Goal: Use online tool/utility: Use online tool/utility

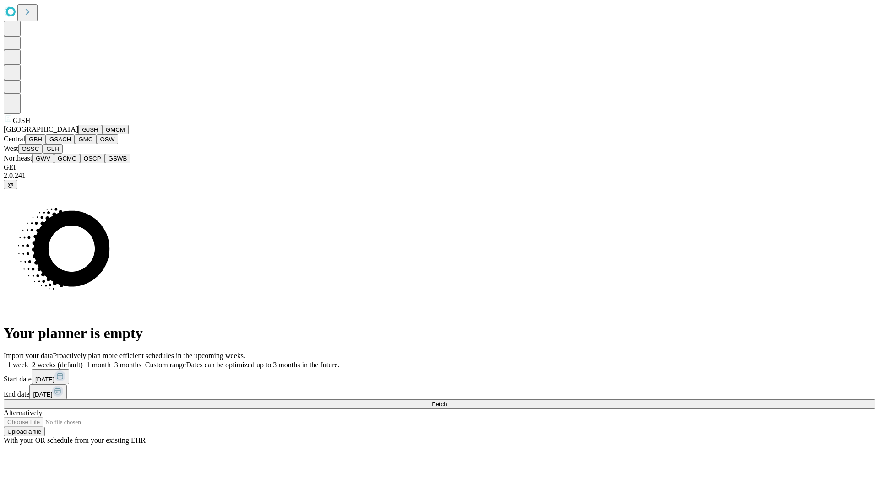
click at [78, 135] on button "GJSH" at bounding box center [90, 130] width 24 height 10
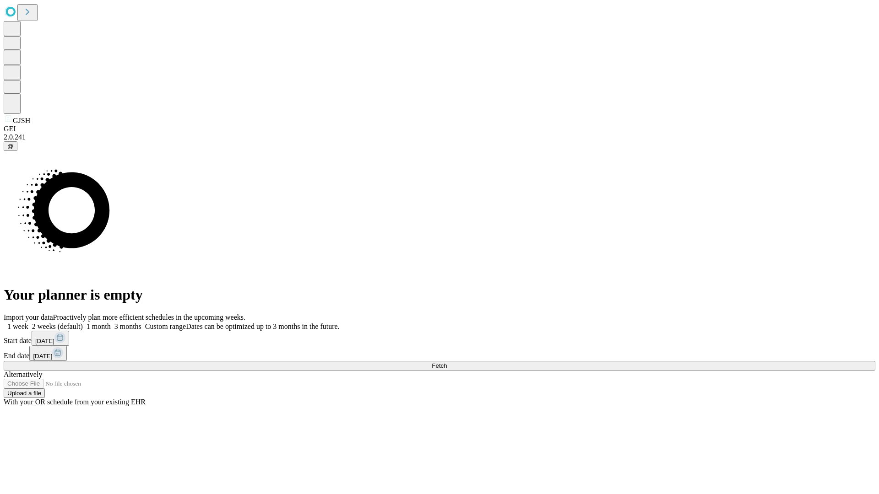
click at [28, 323] on label "1 week" at bounding box center [16, 327] width 25 height 8
click at [447, 362] on span "Fetch" at bounding box center [439, 365] width 15 height 7
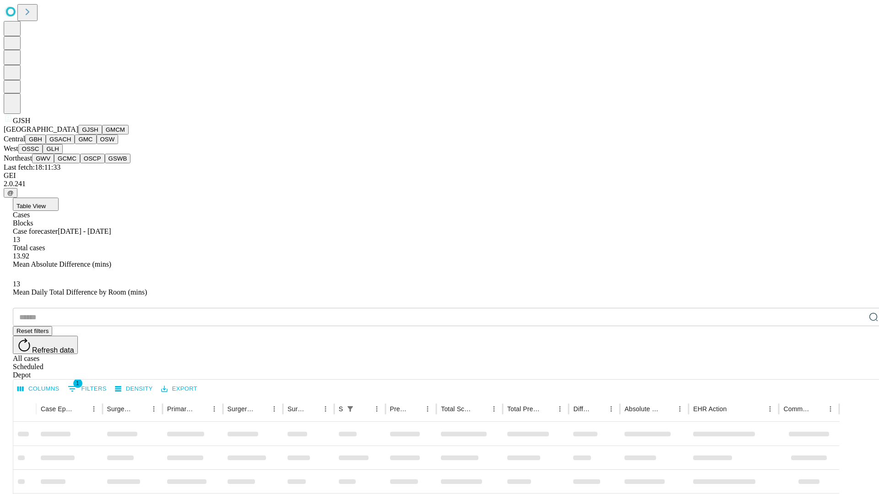
click at [102, 135] on button "GMCM" at bounding box center [115, 130] width 27 height 10
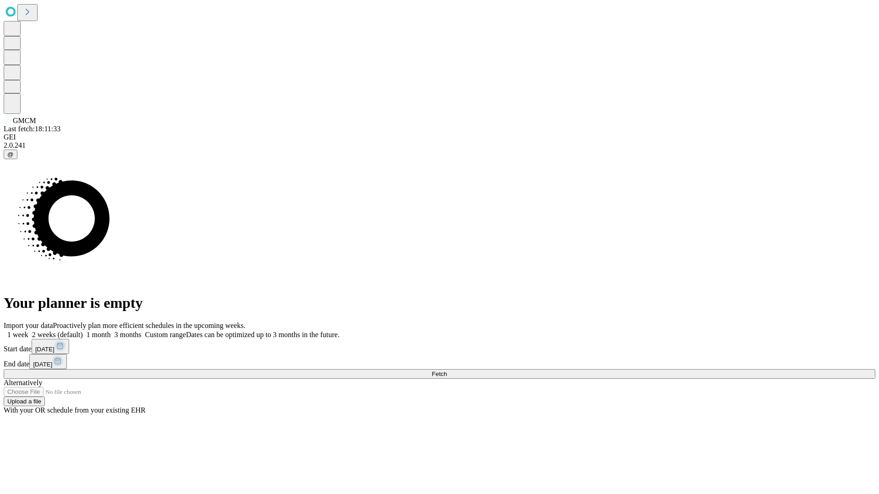
click at [28, 331] on label "1 week" at bounding box center [16, 335] width 25 height 8
click at [447, 371] on span "Fetch" at bounding box center [439, 374] width 15 height 7
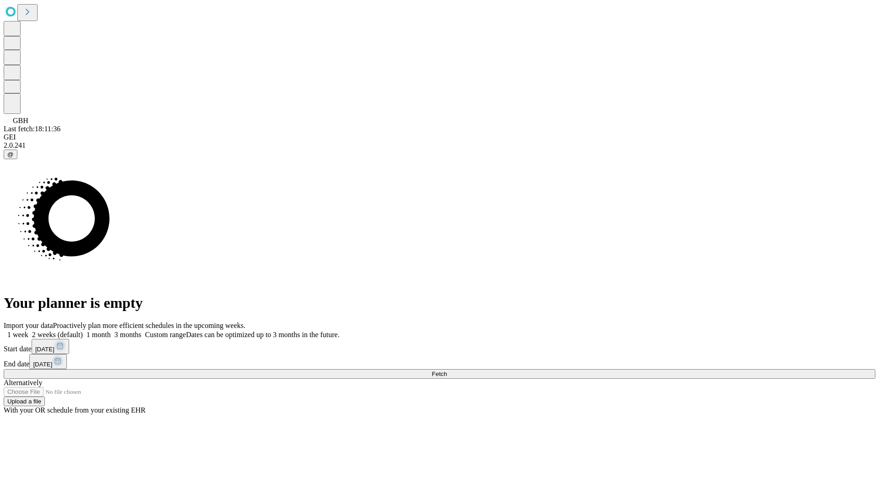
click at [447, 371] on span "Fetch" at bounding box center [439, 374] width 15 height 7
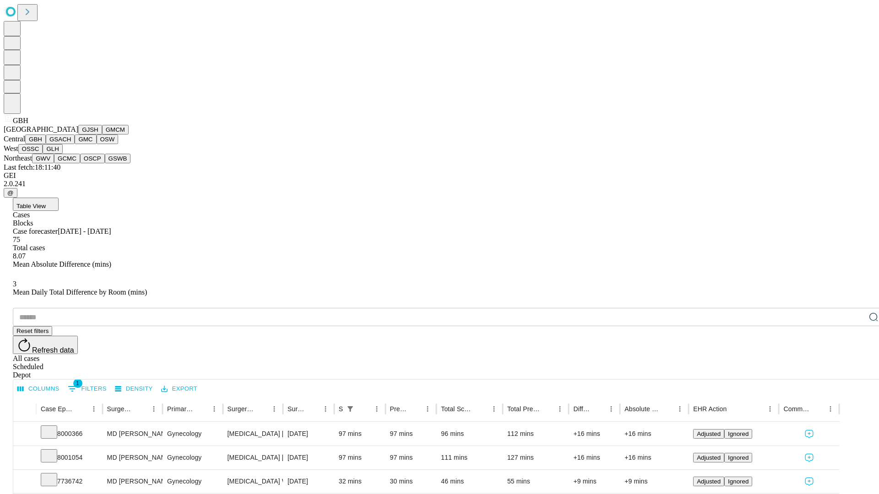
click at [71, 144] on button "GSACH" at bounding box center [60, 140] width 29 height 10
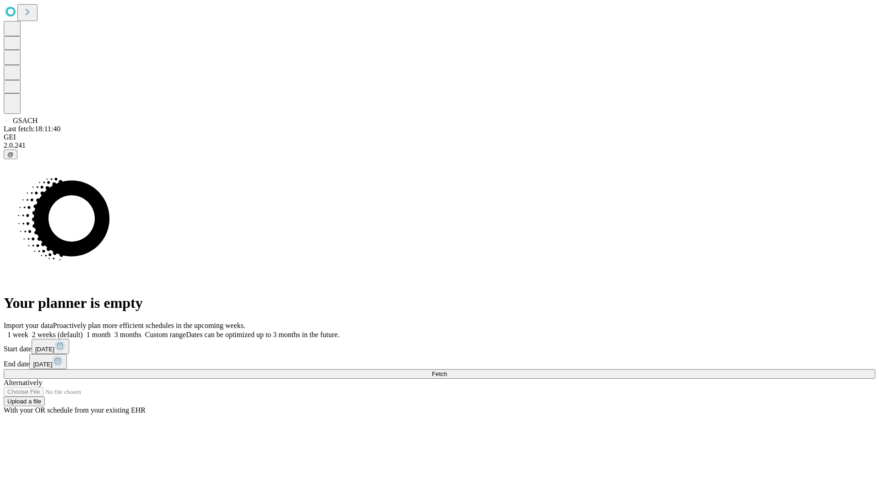
click at [28, 331] on label "1 week" at bounding box center [16, 335] width 25 height 8
click at [447, 371] on span "Fetch" at bounding box center [439, 374] width 15 height 7
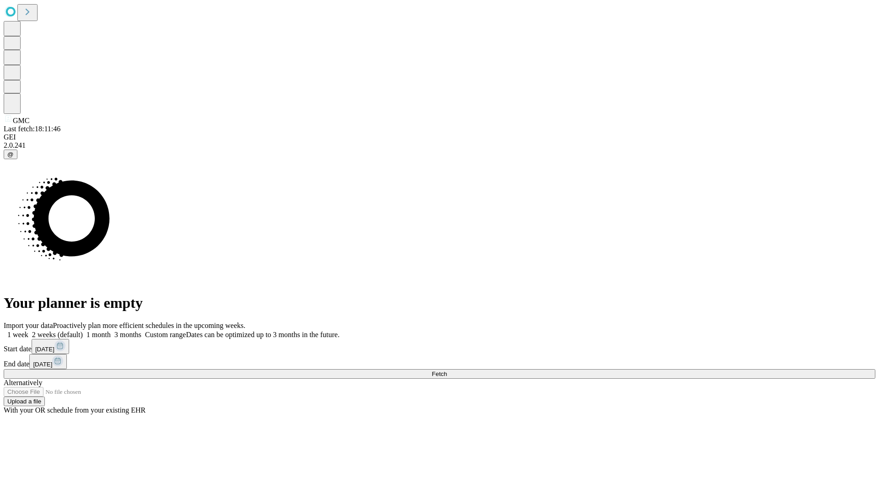
click at [28, 331] on label "1 week" at bounding box center [16, 335] width 25 height 8
click at [447, 371] on span "Fetch" at bounding box center [439, 374] width 15 height 7
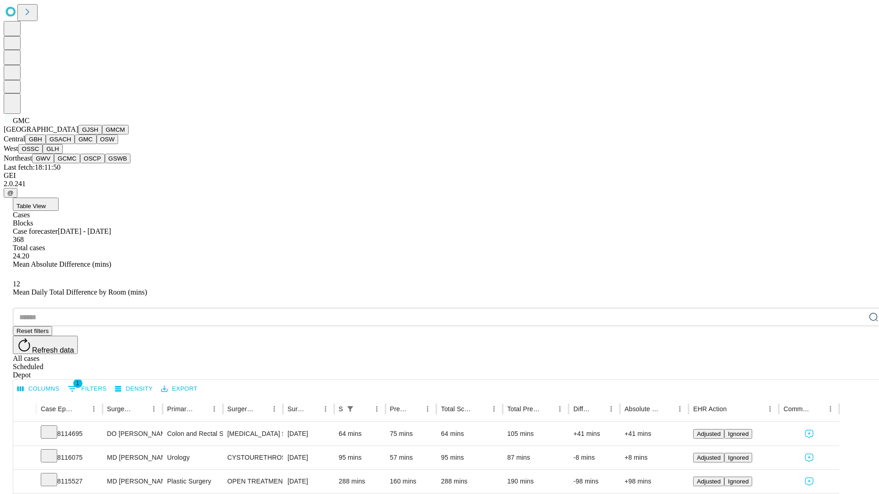
click at [97, 144] on button "OSW" at bounding box center [108, 140] width 22 height 10
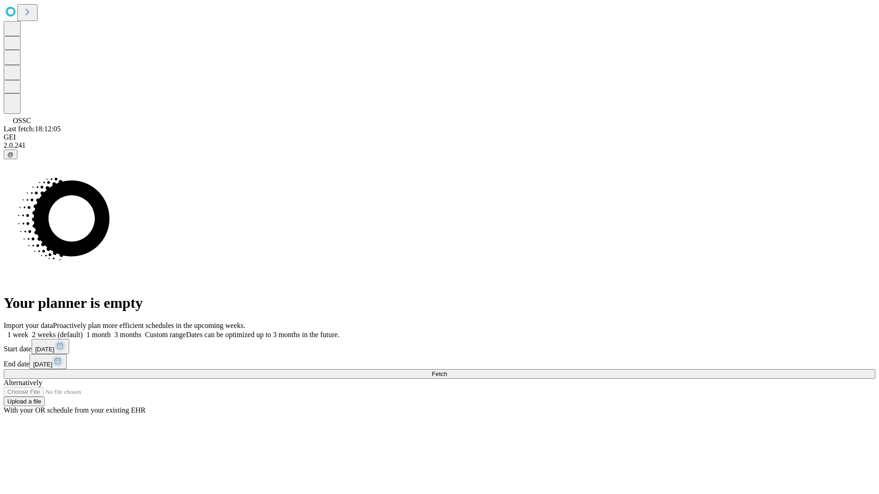
click at [28, 331] on label "1 week" at bounding box center [16, 335] width 25 height 8
click at [447, 371] on span "Fetch" at bounding box center [439, 374] width 15 height 7
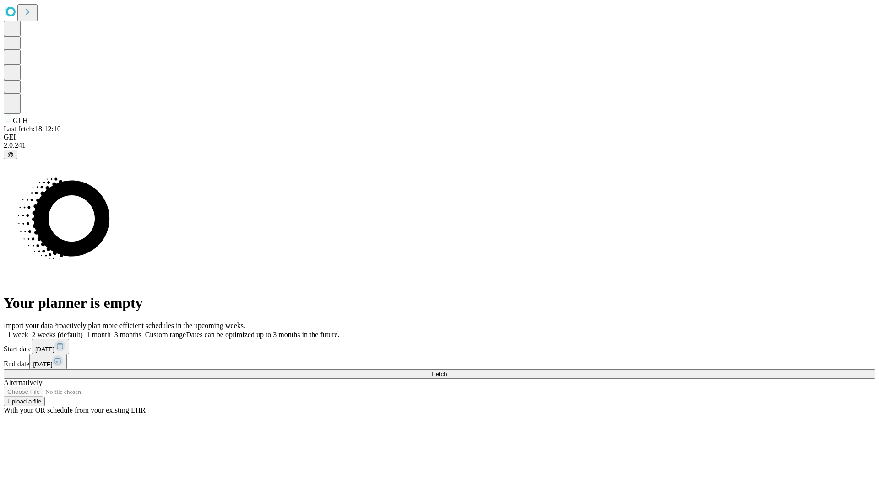
click at [447, 371] on span "Fetch" at bounding box center [439, 374] width 15 height 7
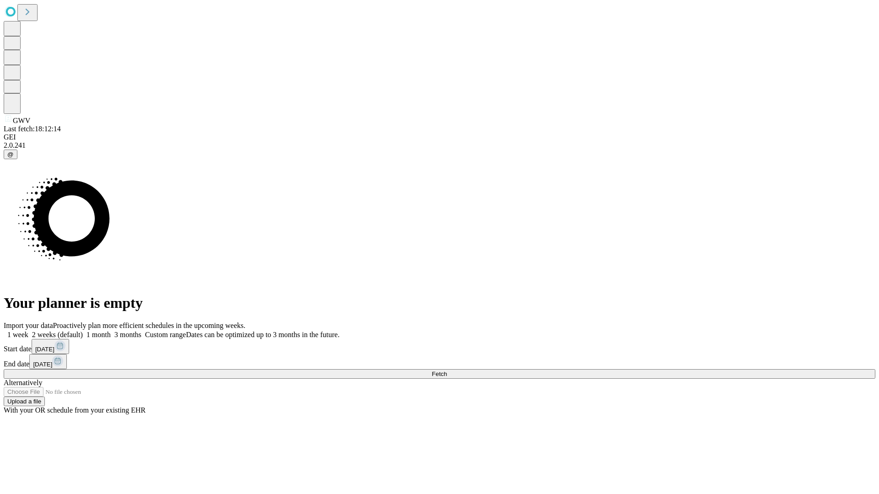
click at [28, 331] on label "1 week" at bounding box center [16, 335] width 25 height 8
click at [447, 371] on span "Fetch" at bounding box center [439, 374] width 15 height 7
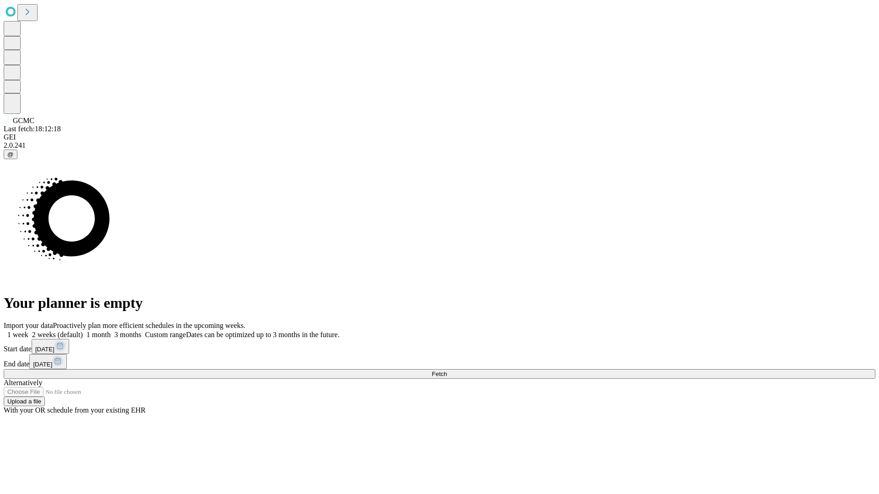
click at [447, 371] on span "Fetch" at bounding box center [439, 374] width 15 height 7
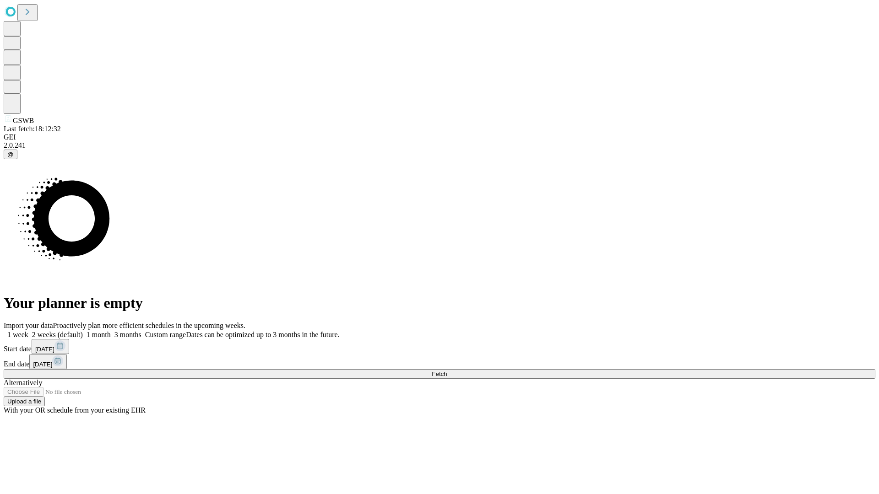
click at [28, 331] on label "1 week" at bounding box center [16, 335] width 25 height 8
click at [447, 371] on span "Fetch" at bounding box center [439, 374] width 15 height 7
